Goal: Transaction & Acquisition: Purchase product/service

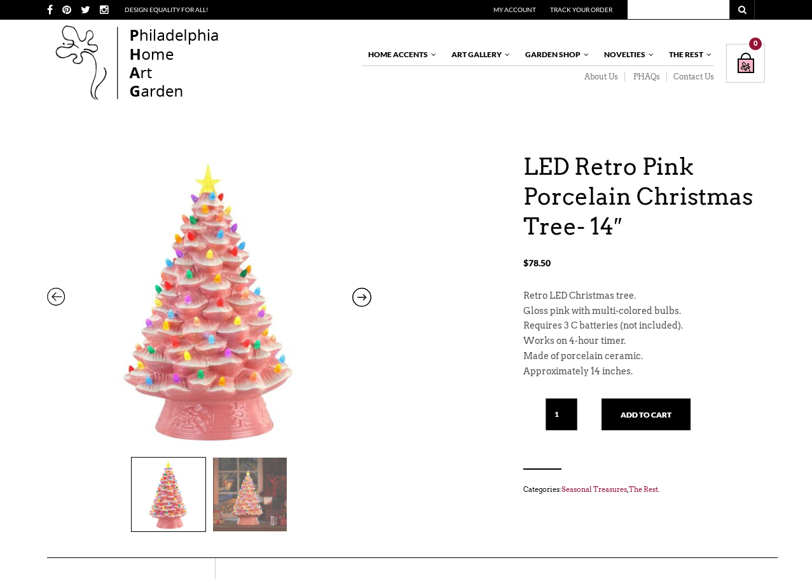
click at [273, 521] on img at bounding box center [250, 495] width 74 height 74
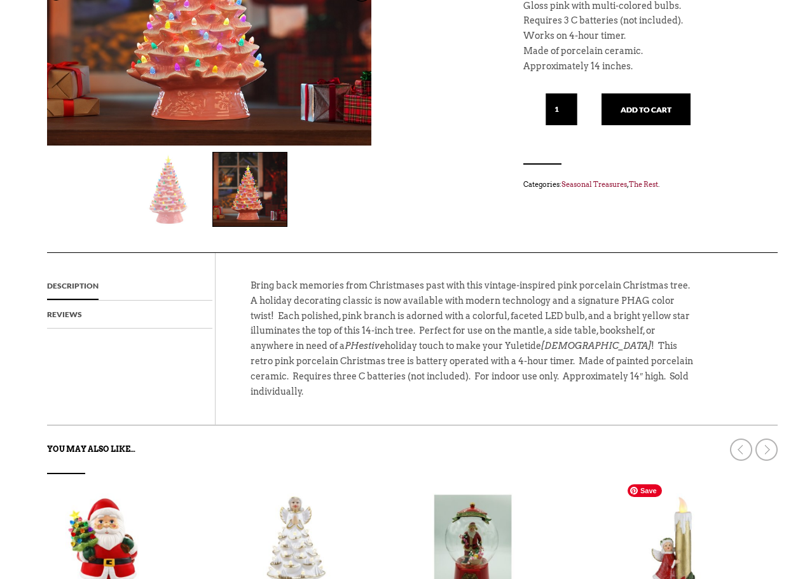
scroll to position [622, 0]
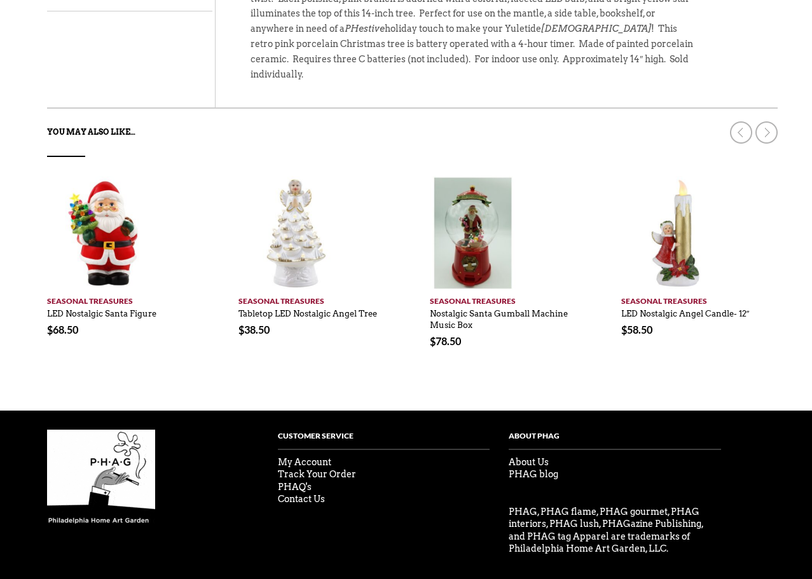
click at [97, 127] on strong "You may also like…" at bounding box center [91, 132] width 88 height 10
click at [768, 121] on link at bounding box center [766, 132] width 22 height 22
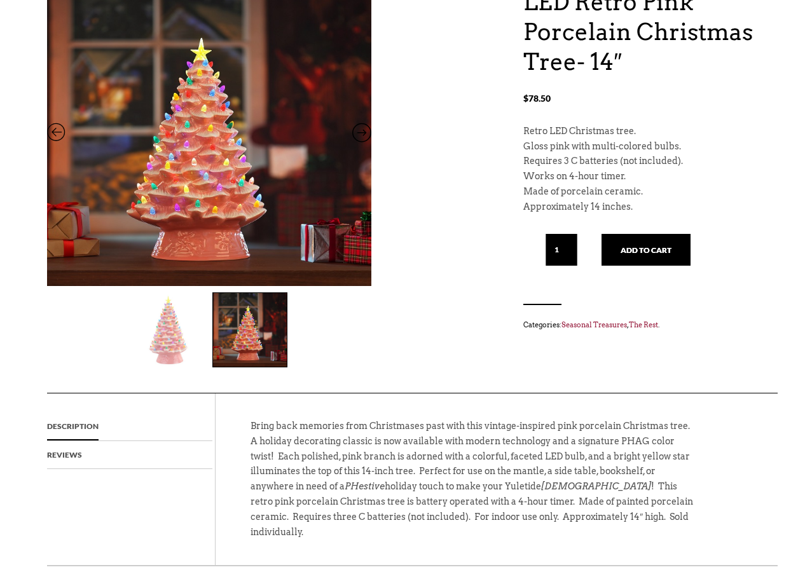
scroll to position [0, 0]
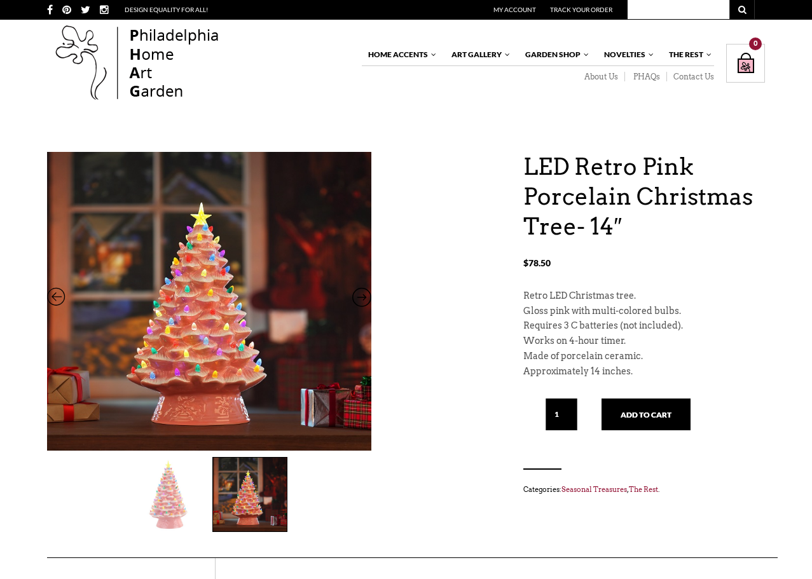
click at [674, 16] on input "text" at bounding box center [678, 9] width 102 height 19
click at [683, 11] on input "text" at bounding box center [678, 9] width 102 height 19
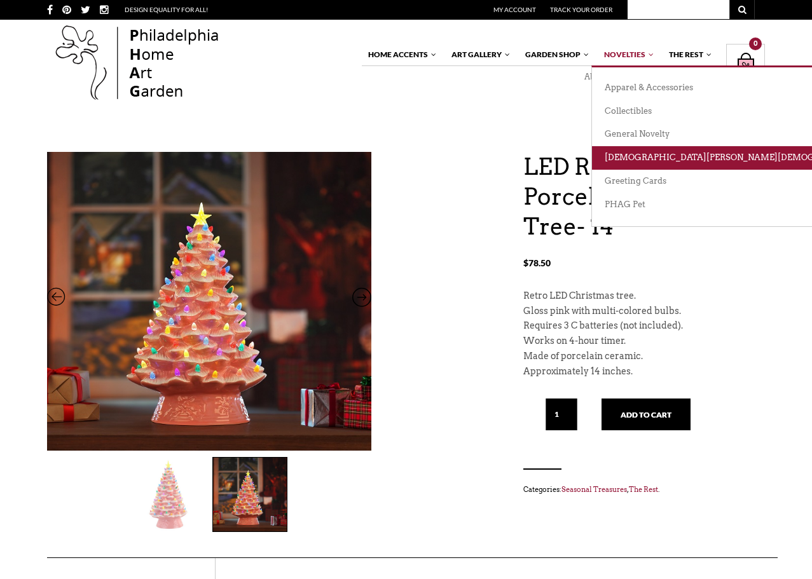
click at [656, 156] on link "[DEMOGRAPHIC_DATA][PERSON_NAME][DEMOGRAPHIC_DATA][DEMOGRAPHIC_DATA]" at bounding box center [789, 158] width 395 height 24
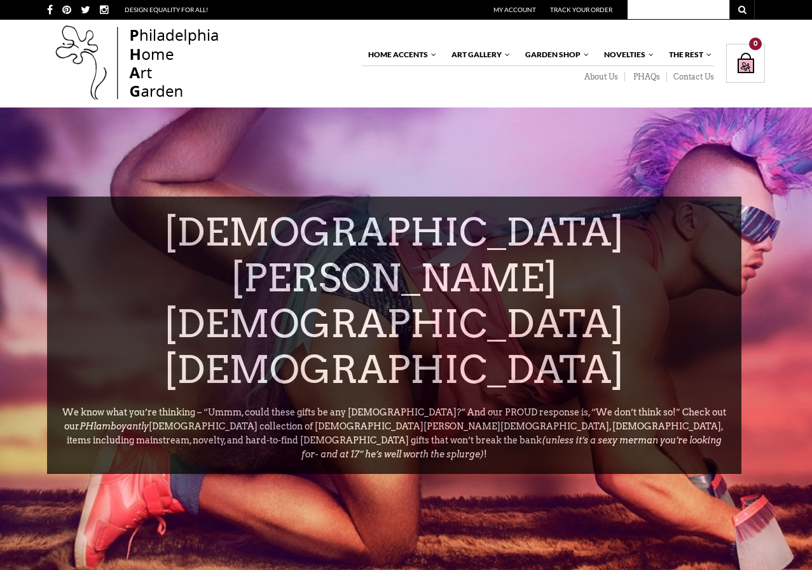
click at [683, 7] on input "text" at bounding box center [678, 9] width 102 height 19
type input "christmas"
click at [729, 0] on button "submit" at bounding box center [741, 9] width 25 height 19
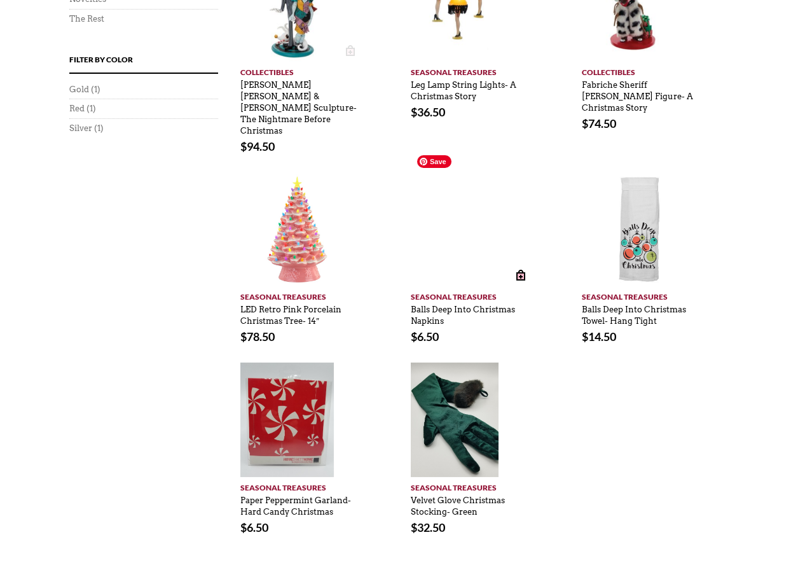
scroll to position [153, 0]
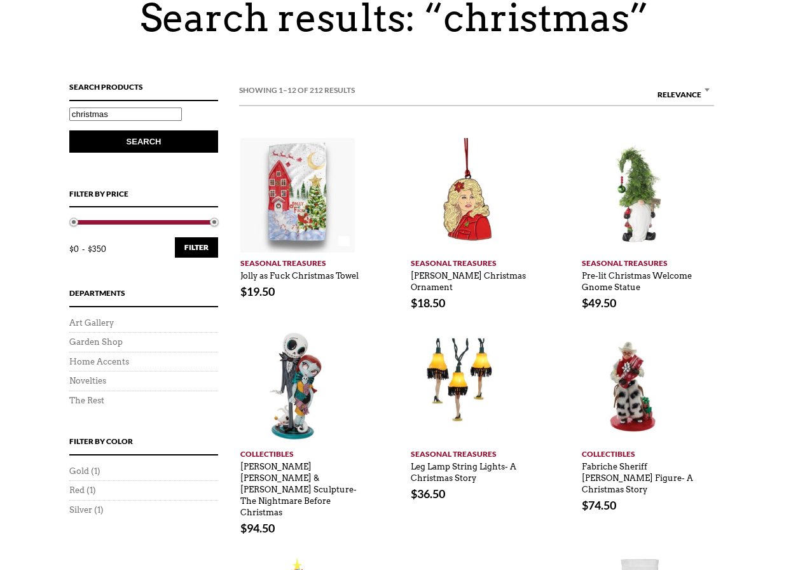
click at [132, 112] on input "christmas" at bounding box center [125, 113] width 113 height 13
type input "christmas led"
click at [69, 130] on button "Search" at bounding box center [143, 141] width 149 height 22
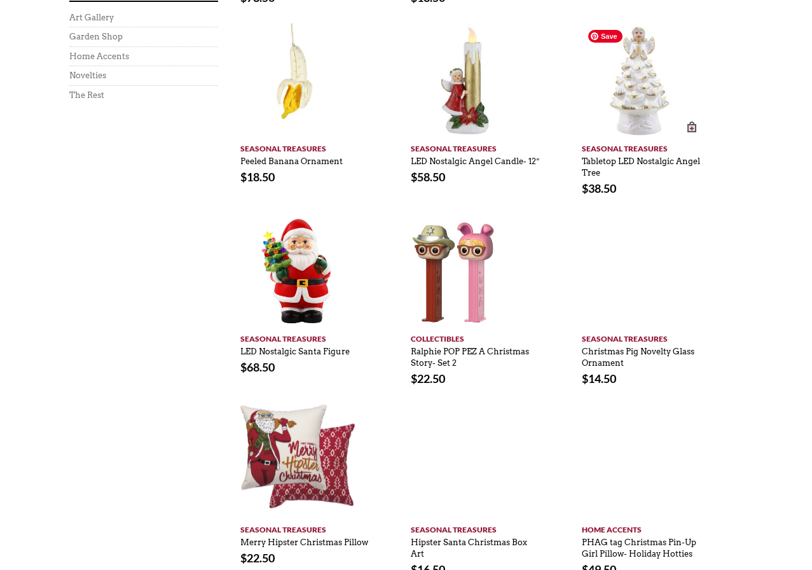
scroll to position [534, 0]
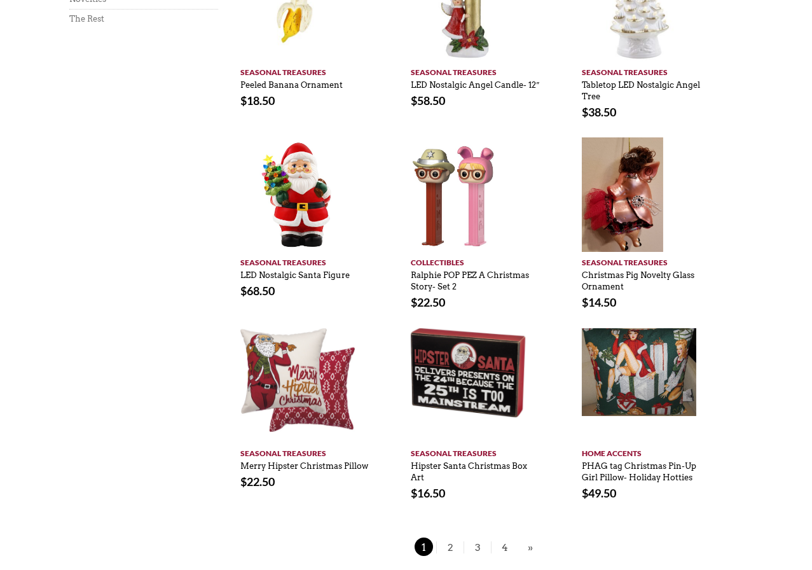
click at [445, 535] on div "Showing 1–12 of 38 results Relevance Sort by popularity Sort by latest Sort by …" at bounding box center [476, 129] width 475 height 861
click at [449, 551] on span "2" at bounding box center [449, 546] width 19 height 18
